Goal: Task Accomplishment & Management: Use online tool/utility

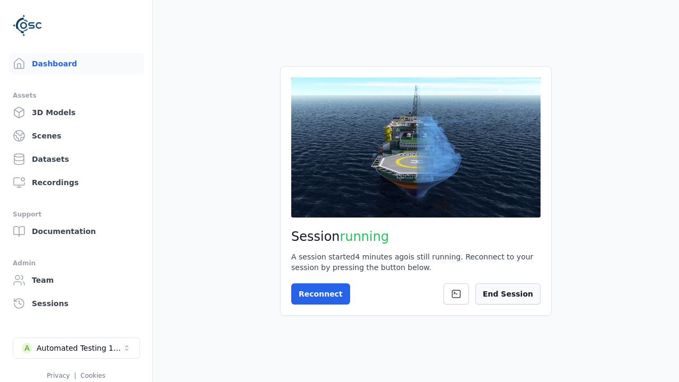
click at [511, 290] on button "End Session" at bounding box center [507, 293] width 65 height 21
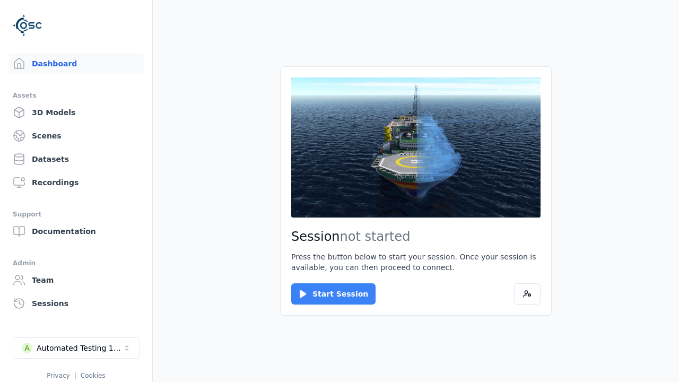
click at [327, 294] on button "Start Session" at bounding box center [333, 293] width 84 height 21
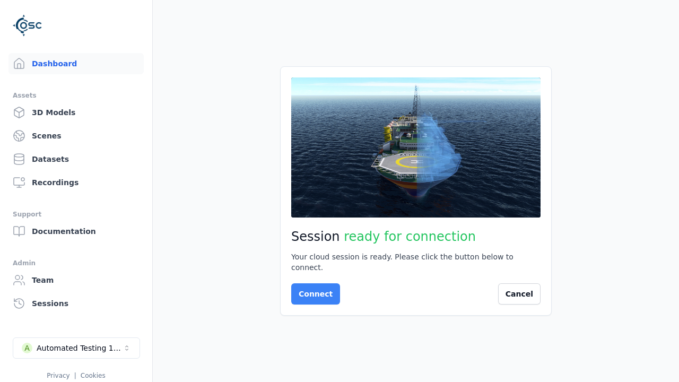
click at [313, 289] on button "Connect" at bounding box center [315, 293] width 49 height 21
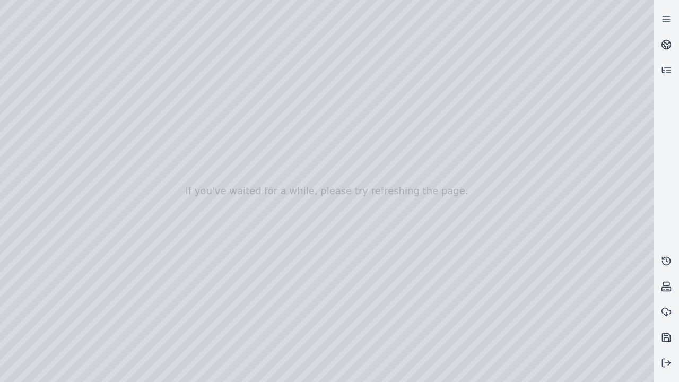
click at [23, 97] on div at bounding box center [327, 191] width 654 height 382
click at [23, 110] on div at bounding box center [327, 191] width 654 height 382
click at [177, 24] on div at bounding box center [327, 191] width 654 height 382
drag, startPoint x: 175, startPoint y: 124, endPoint x: 352, endPoint y: 262, distance: 224.2
click at [352, 262] on div at bounding box center [327, 191] width 654 height 382
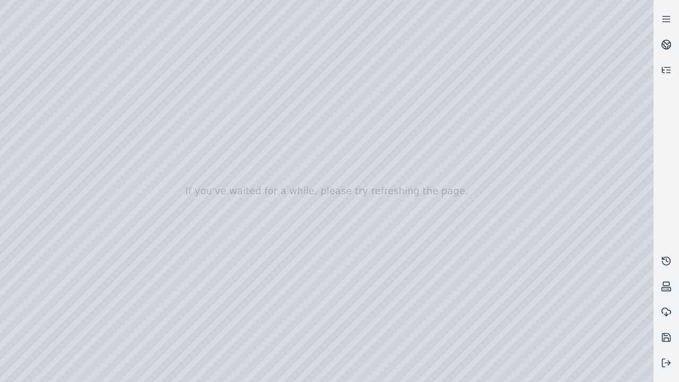
click at [419, 373] on div at bounding box center [327, 191] width 654 height 382
